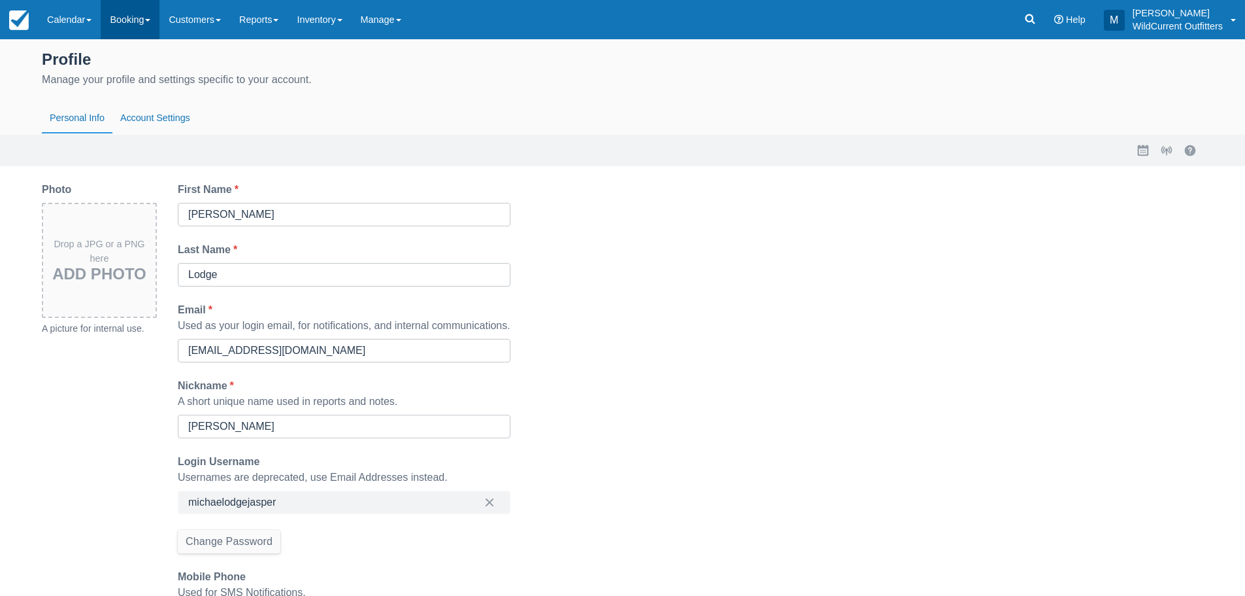
click at [141, 18] on link "Booking" at bounding box center [130, 19] width 59 height 39
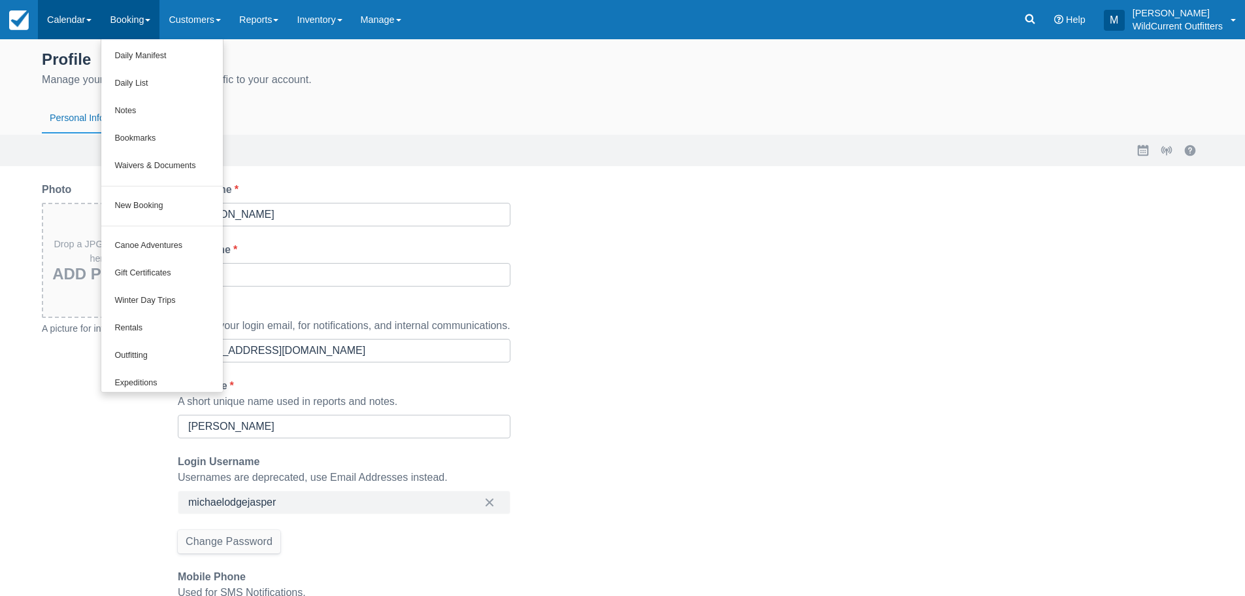
click at [71, 18] on link "Calendar" at bounding box center [69, 19] width 63 height 39
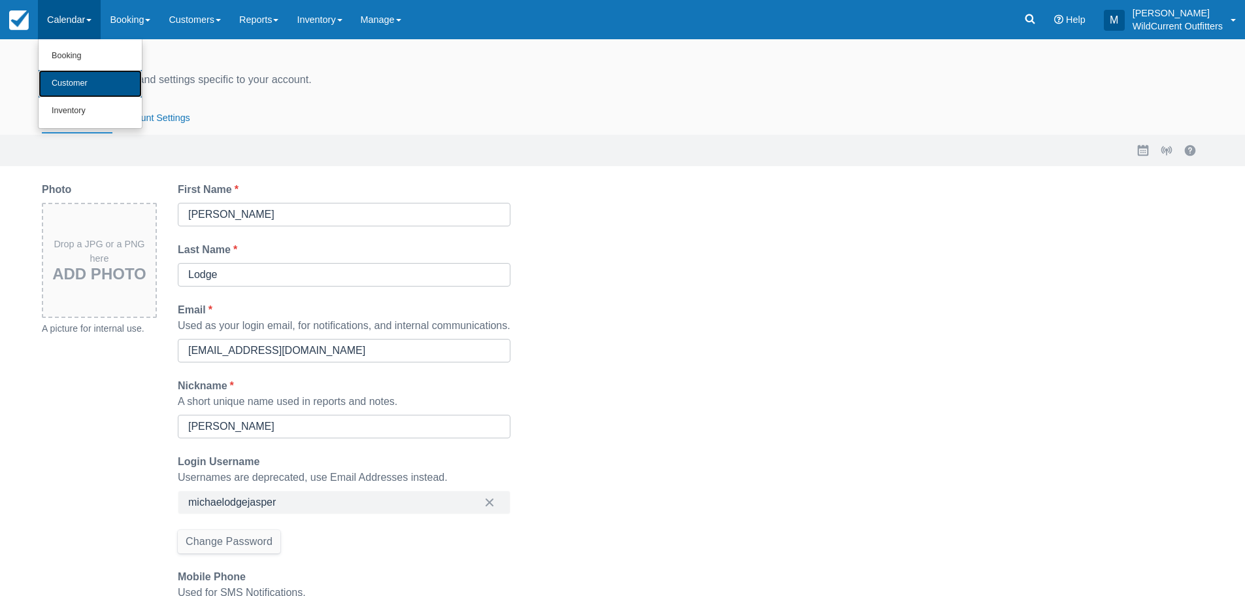
click at [81, 76] on link "Customer" at bounding box center [90, 83] width 103 height 27
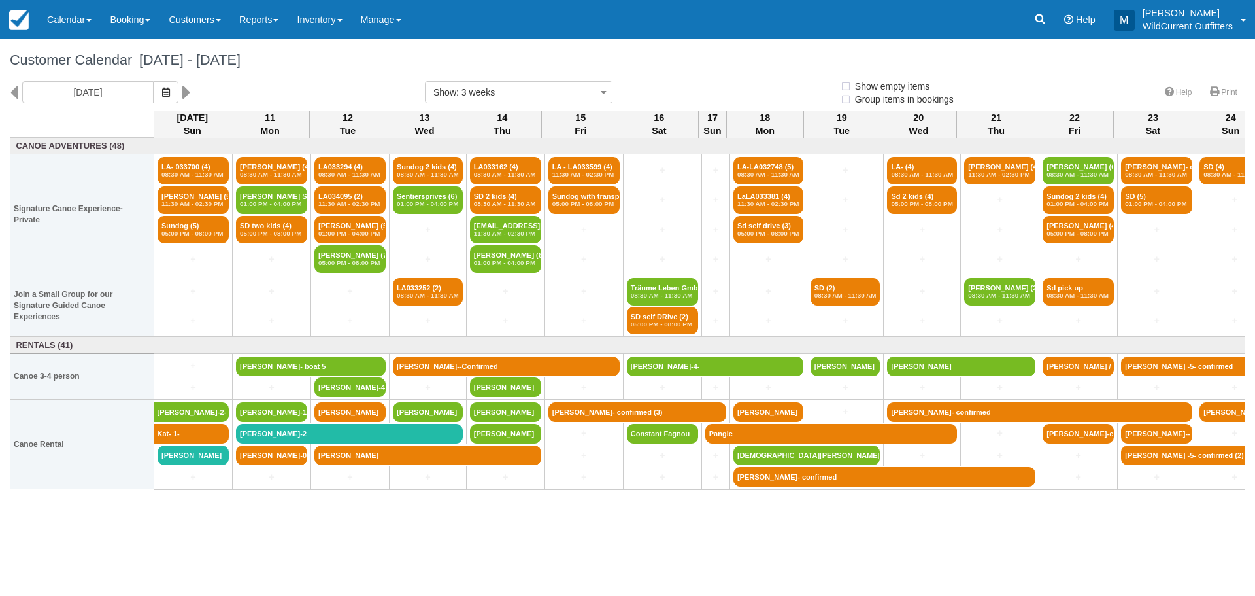
select select
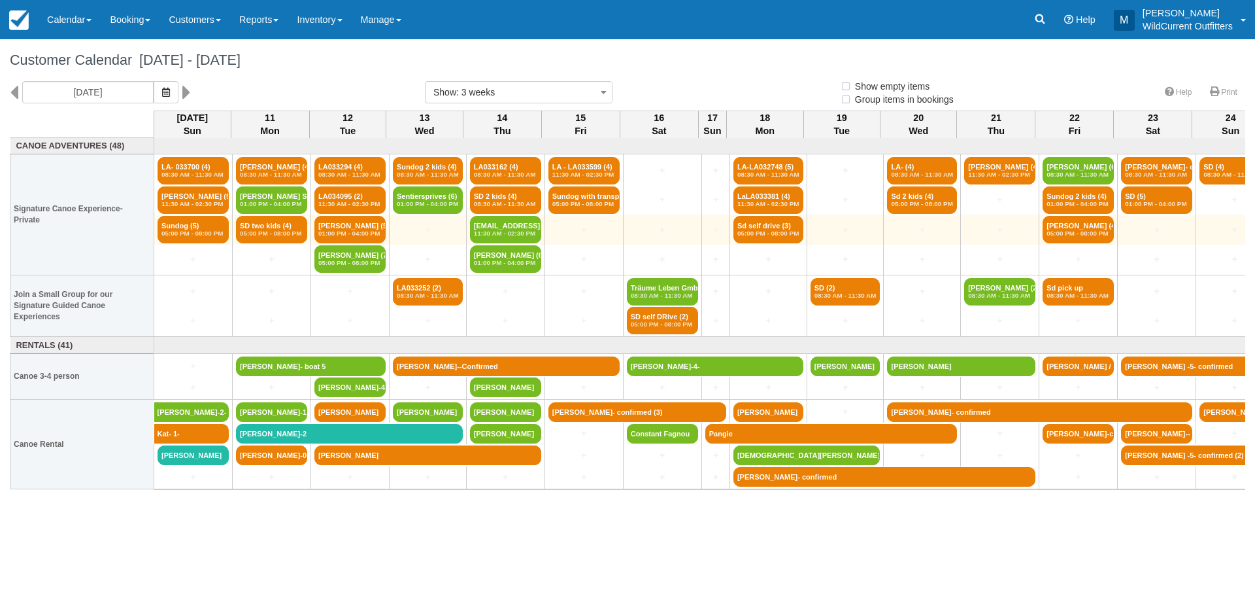
select select
